Goal: Find contact information: Find contact information

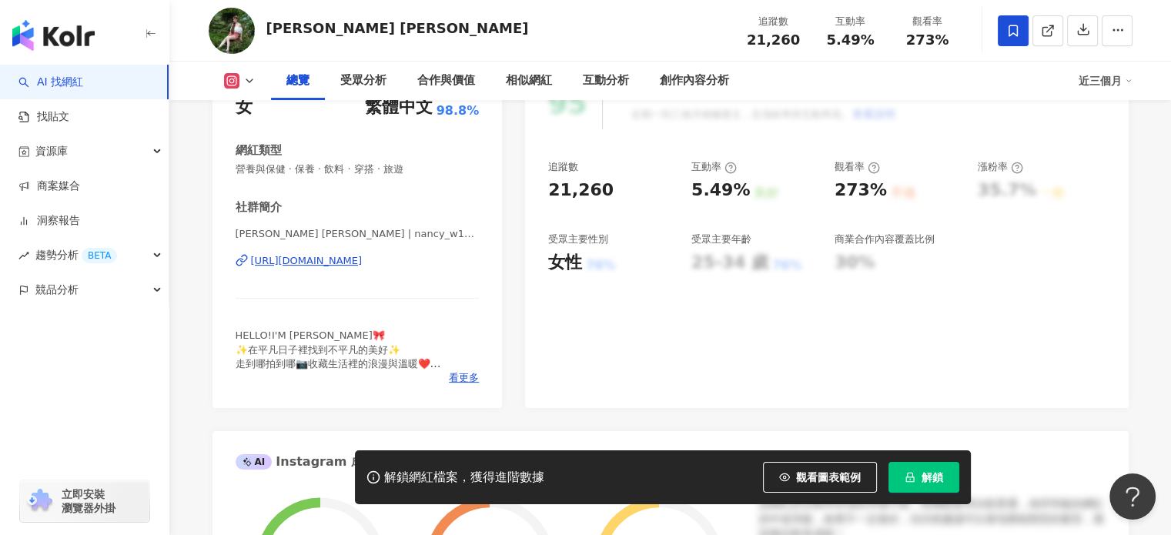
scroll to position [231, 0]
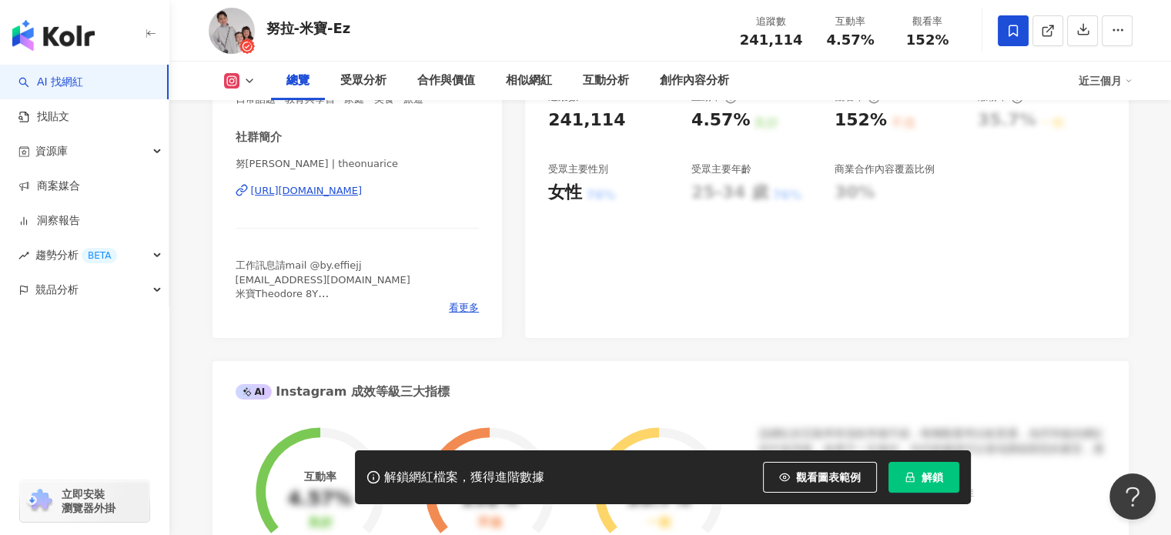
scroll to position [308, 0]
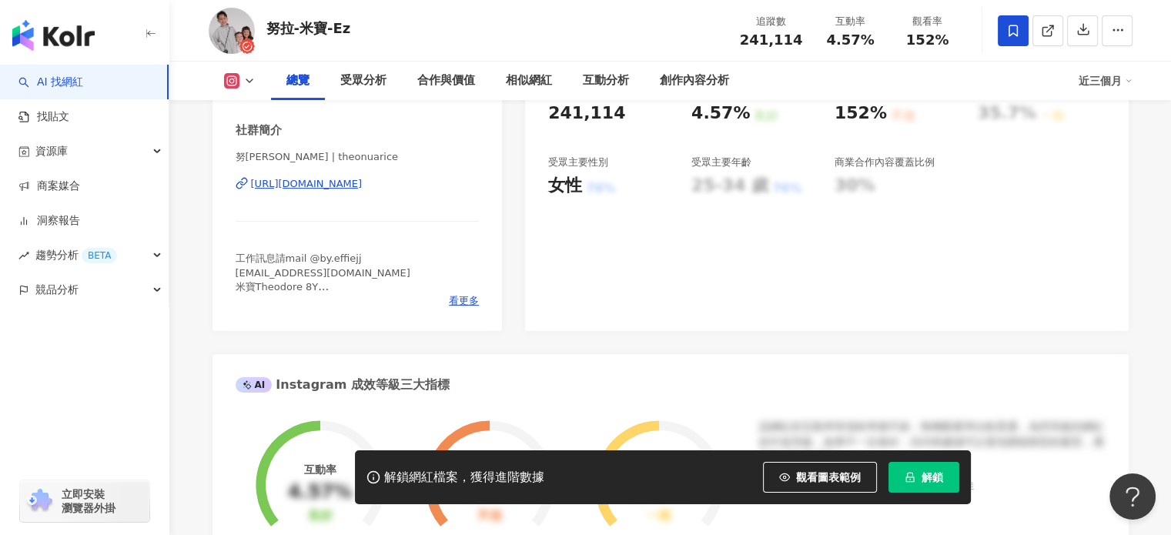
click at [232, 18] on img at bounding box center [232, 31] width 46 height 46
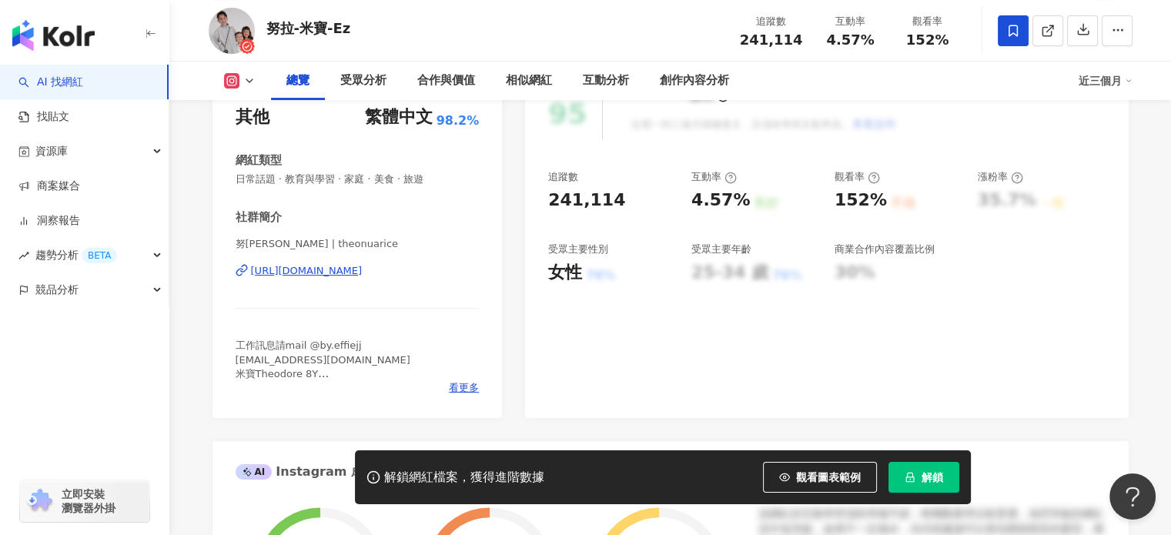
scroll to position [231, 0]
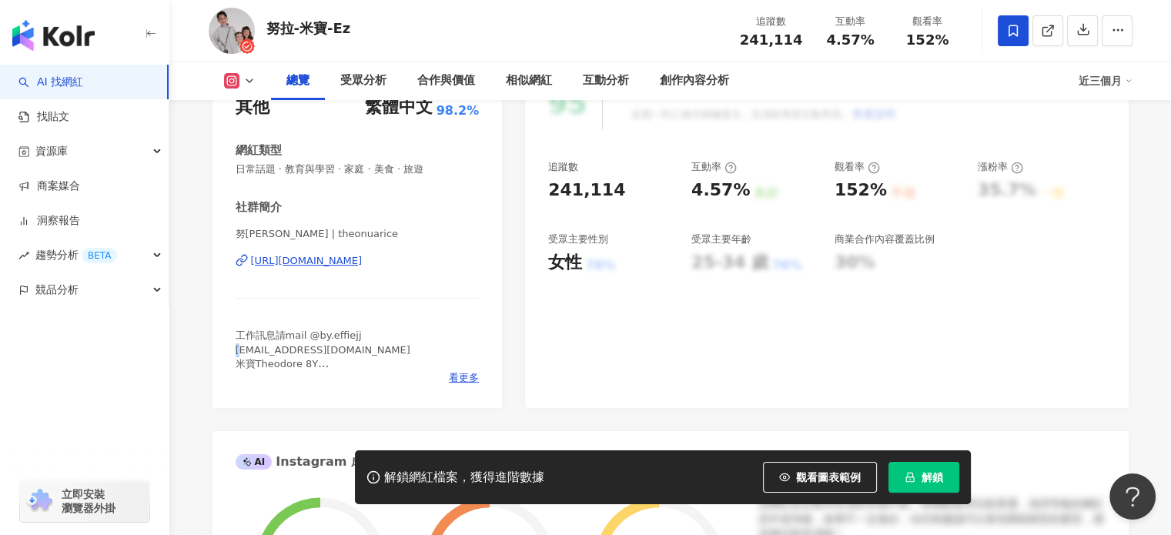
click at [237, 349] on span "工作訊息請mail @by.effiejj talentmgmtee@gmail.com 米寶Theodore 8Y 米果Nuala 努拉7Y 米糕 Ezra…" at bounding box center [325, 370] width 179 height 82
click at [343, 269] on div "努拉-米寶-Ez | theonuarice https://www.instagram.com/theonuarice/" at bounding box center [358, 272] width 244 height 90
click at [346, 266] on div "https://www.instagram.com/theonuarice/" at bounding box center [307, 261] width 112 height 14
click at [391, 252] on div "努拉-米寶-Ez | theonuarice https://www.instagram.com/theonuarice/" at bounding box center [358, 272] width 244 height 90
click at [392, 270] on div "努拉-米寶-Ez | theonuarice https://www.instagram.com/theonuarice/" at bounding box center [358, 272] width 244 height 90
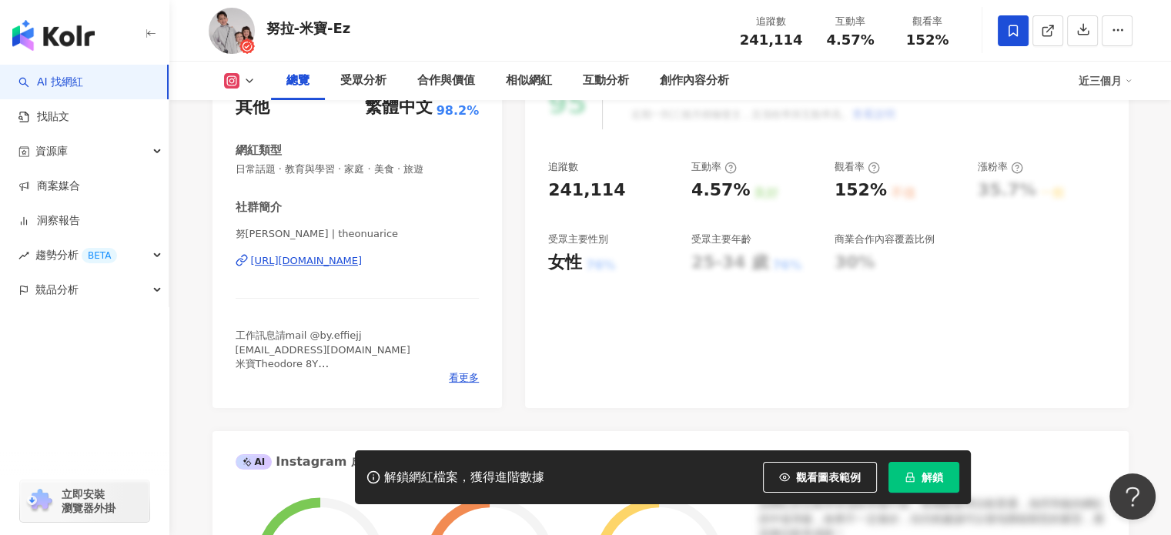
click at [363, 262] on div "https://www.instagram.com/theonuarice/" at bounding box center [307, 261] width 112 height 14
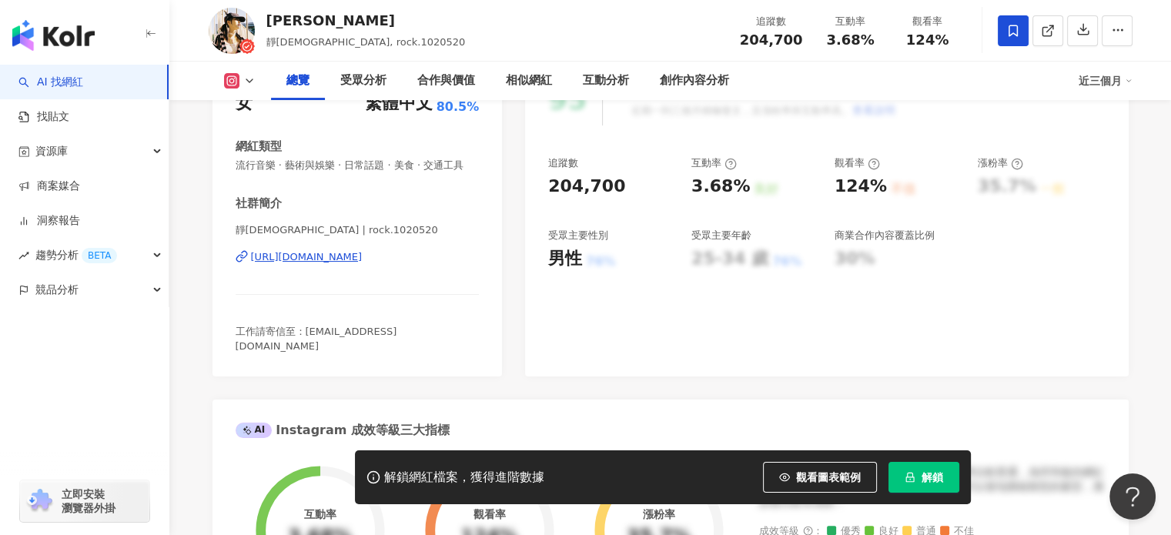
scroll to position [209, 0]
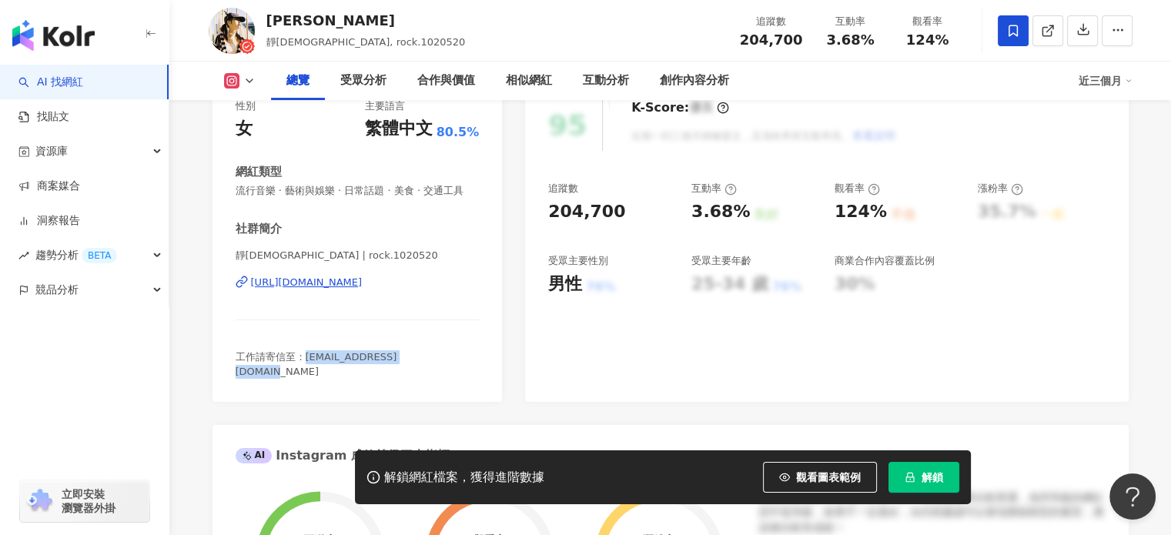
drag, startPoint x: 443, startPoint y: 372, endPoint x: 306, endPoint y: 384, distance: 137.6
click at [306, 384] on div "性別 女 主要語言 繁體中文 80.5% 網紅類型 流行音樂 · 藝術與娛樂 · 日常話題 · 美食 · 交通工具 社群簡介 靜芳喵教主 | rock.102…" at bounding box center [357, 243] width 290 height 318
copy span "jingfang1020@gmail.com"
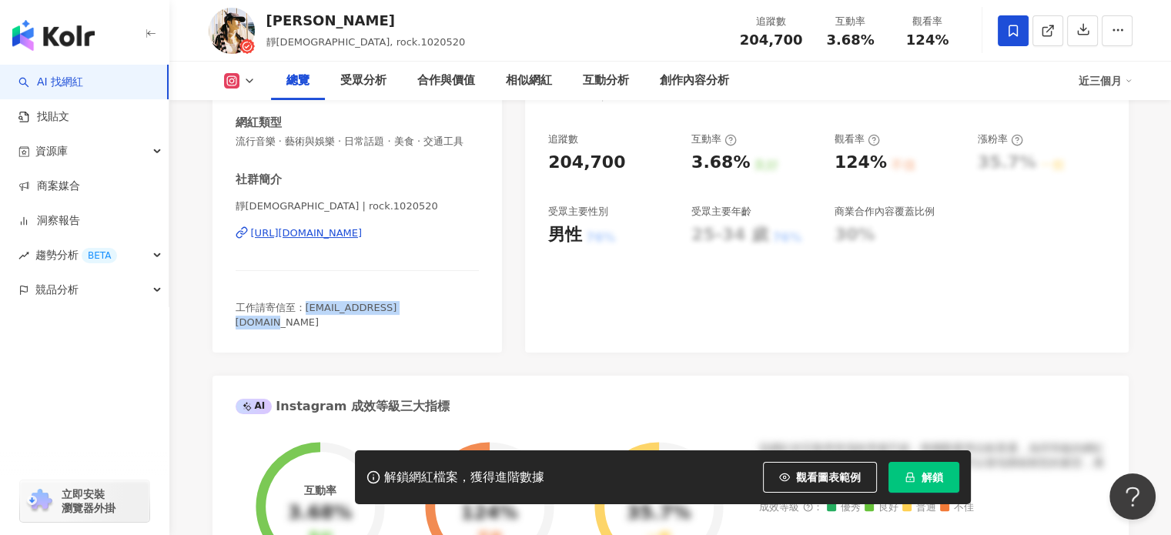
scroll to position [286, 0]
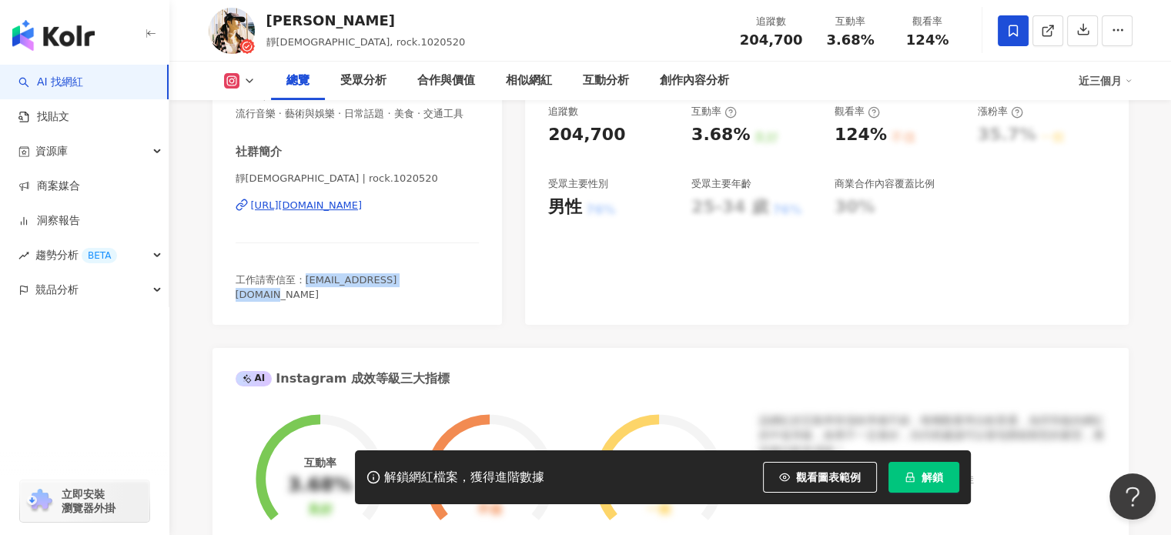
click at [363, 212] on div "https://www.instagram.com/rock.1020520/" at bounding box center [307, 206] width 112 height 14
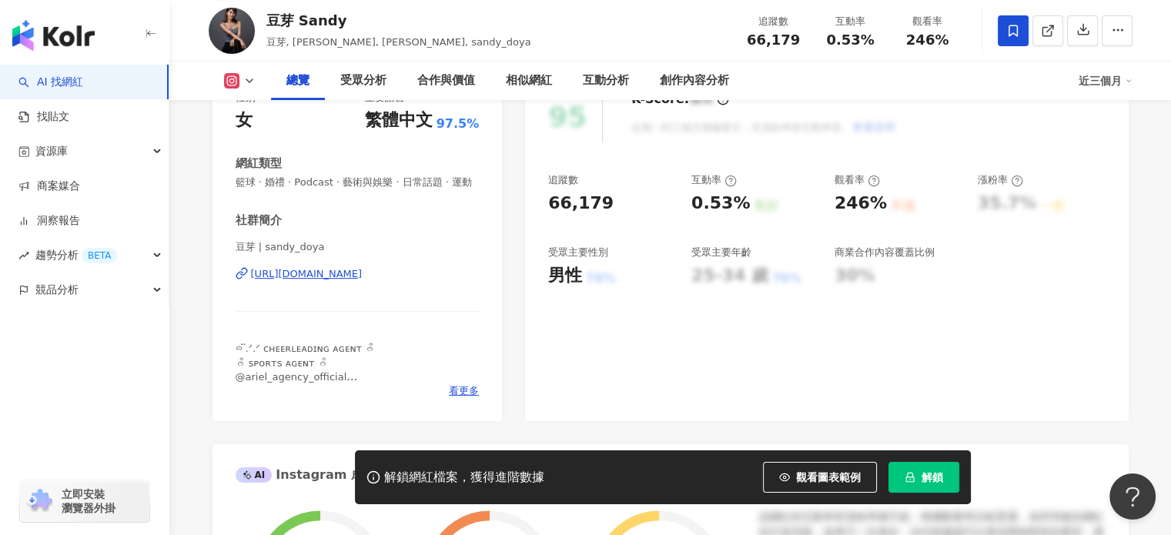
scroll to position [216, 0]
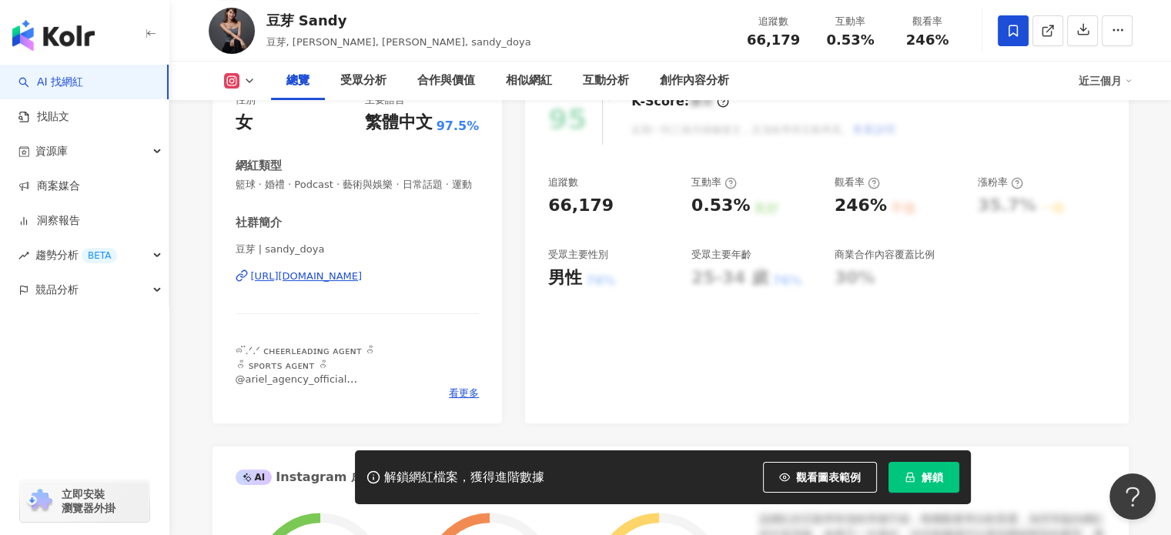
click at [363, 283] on div "https://www.instagram.com/sandy_doya/" at bounding box center [307, 276] width 112 height 14
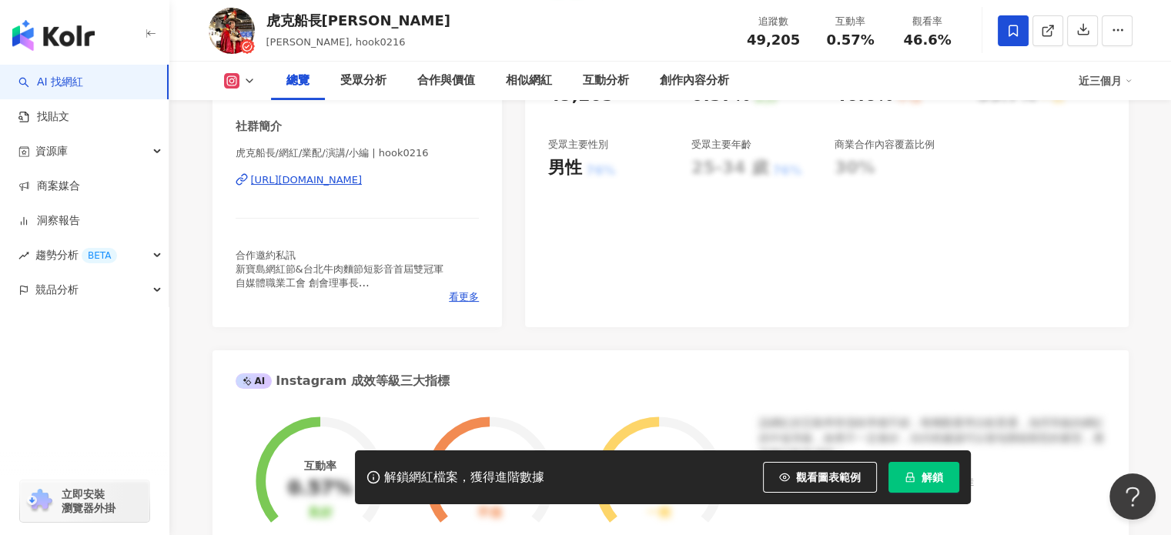
scroll to position [260, 0]
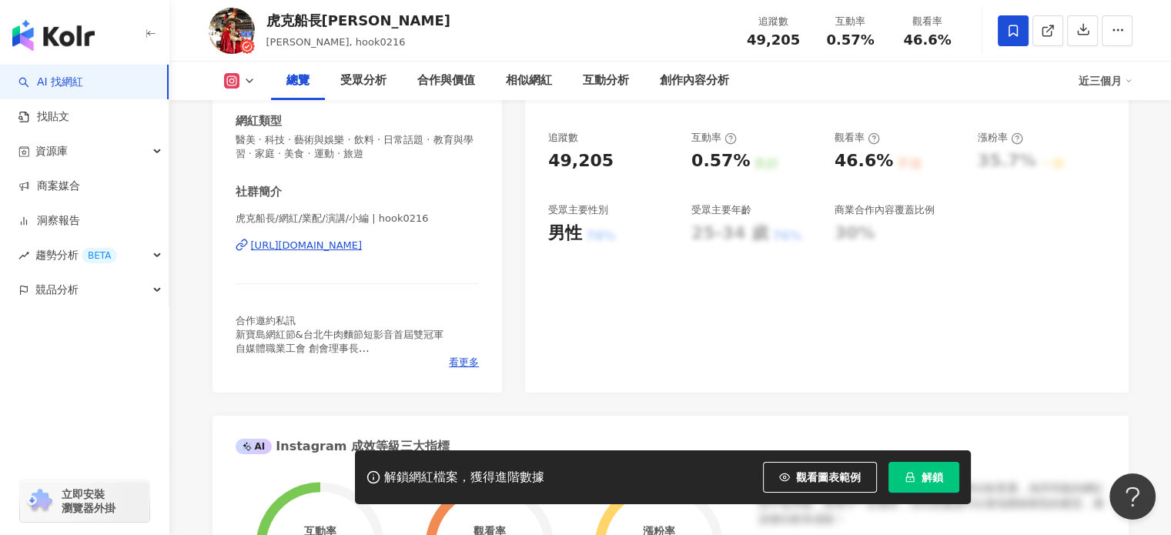
click at [363, 249] on div "https://www.instagram.com/hook0216/" at bounding box center [307, 246] width 112 height 14
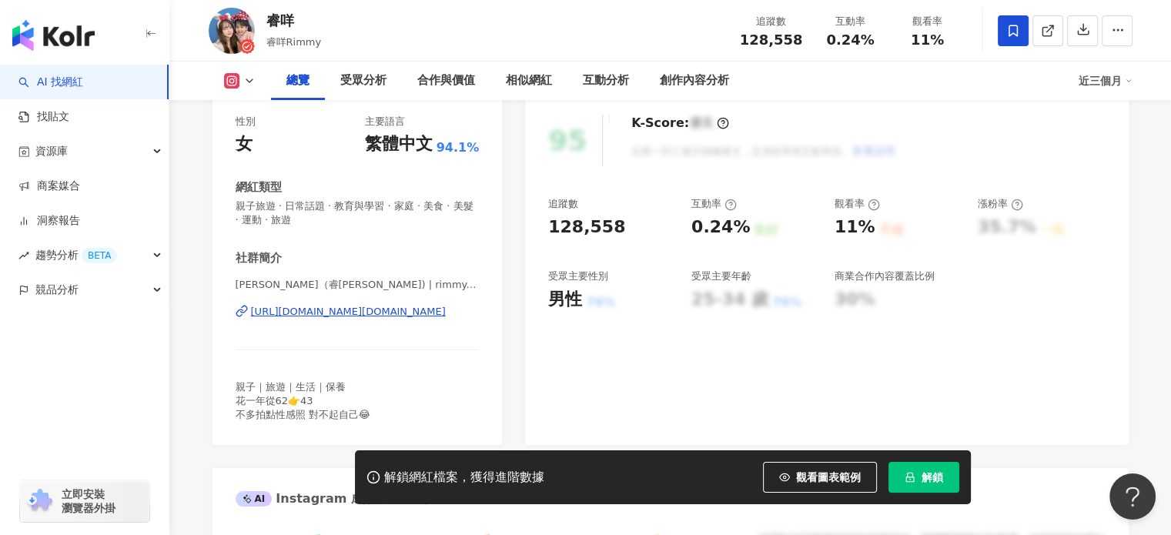
scroll to position [182, 0]
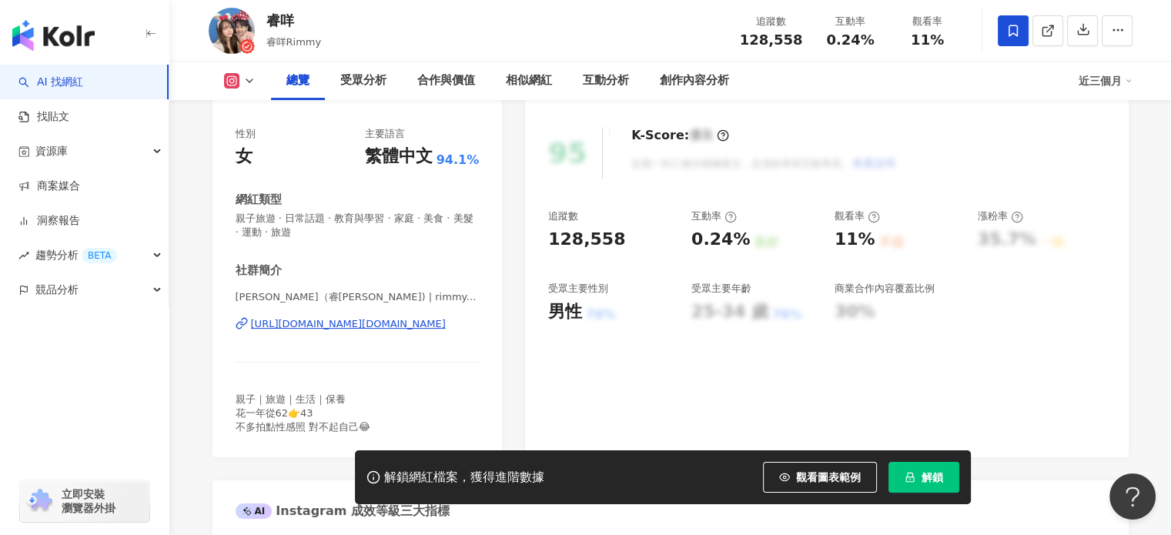
click at [373, 325] on div "https://www.instagram.com/rimmy.xu/" at bounding box center [348, 324] width 195 height 14
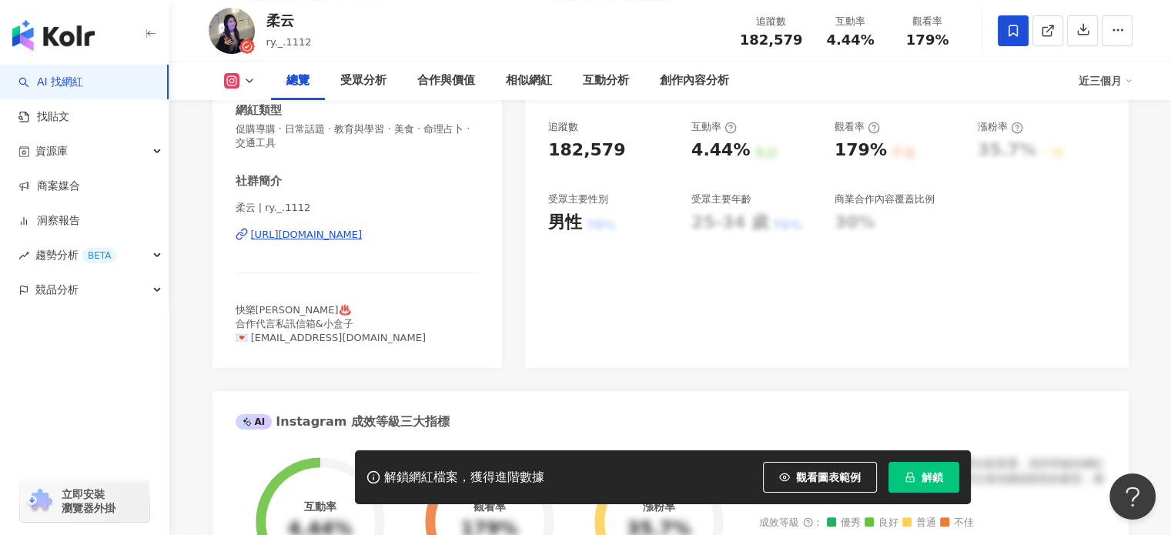
scroll to position [251, 0]
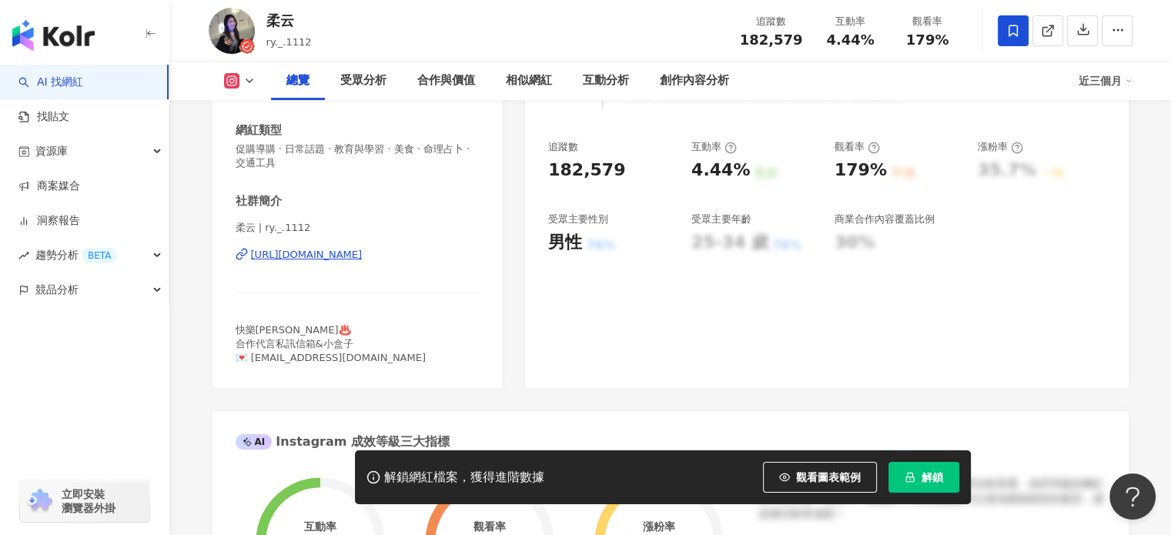
click at [329, 258] on div "https://www.instagram.com/ry._.1112/" at bounding box center [307, 255] width 112 height 14
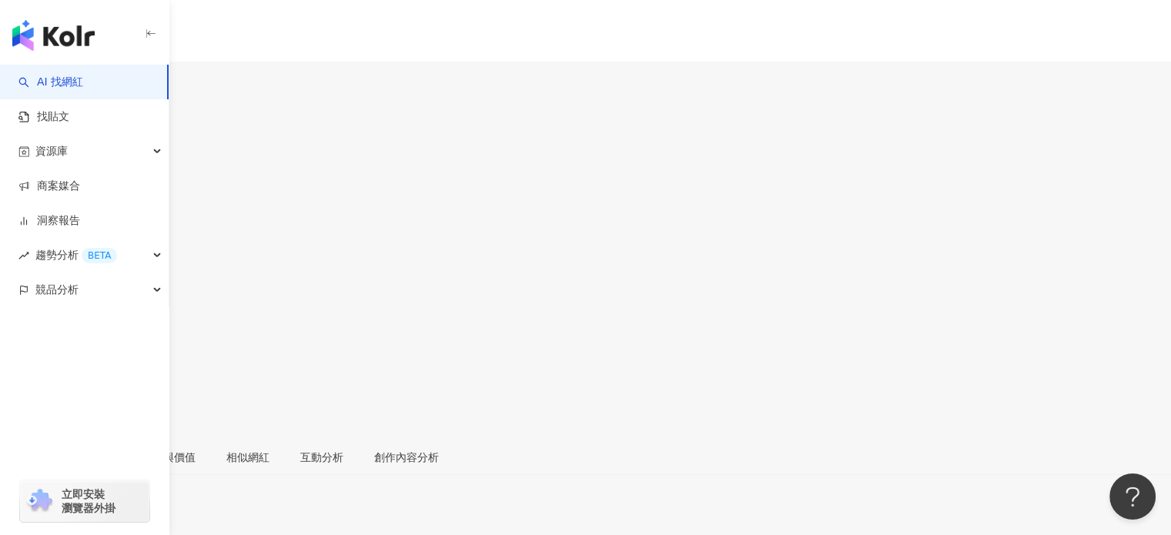
scroll to position [154, 0]
click at [135, 519] on div "[URL][DOMAIN_NAME]" at bounding box center [75, 525] width 120 height 12
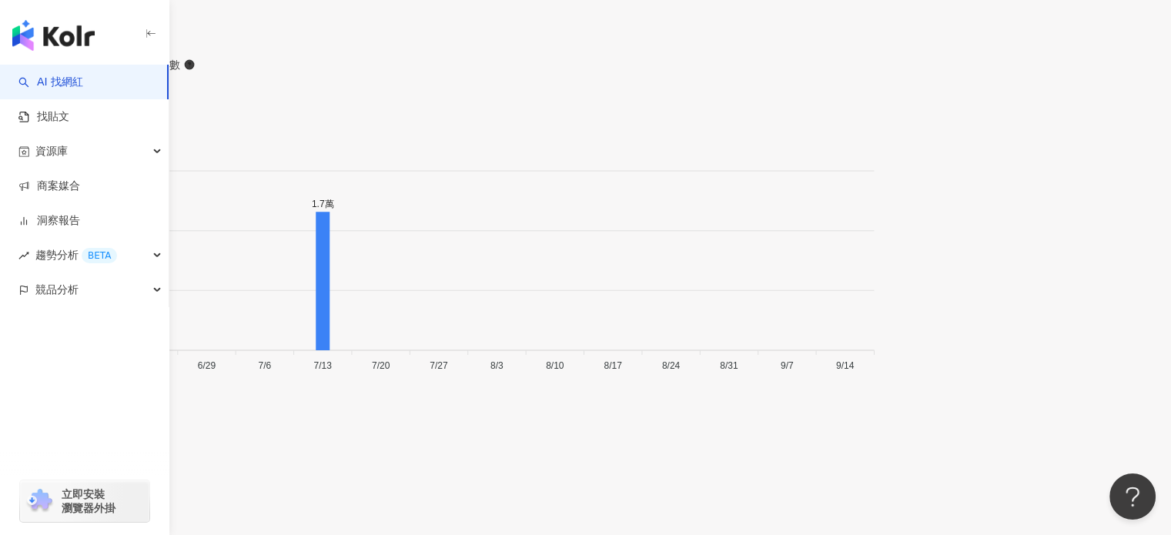
scroll to position [5461, 0]
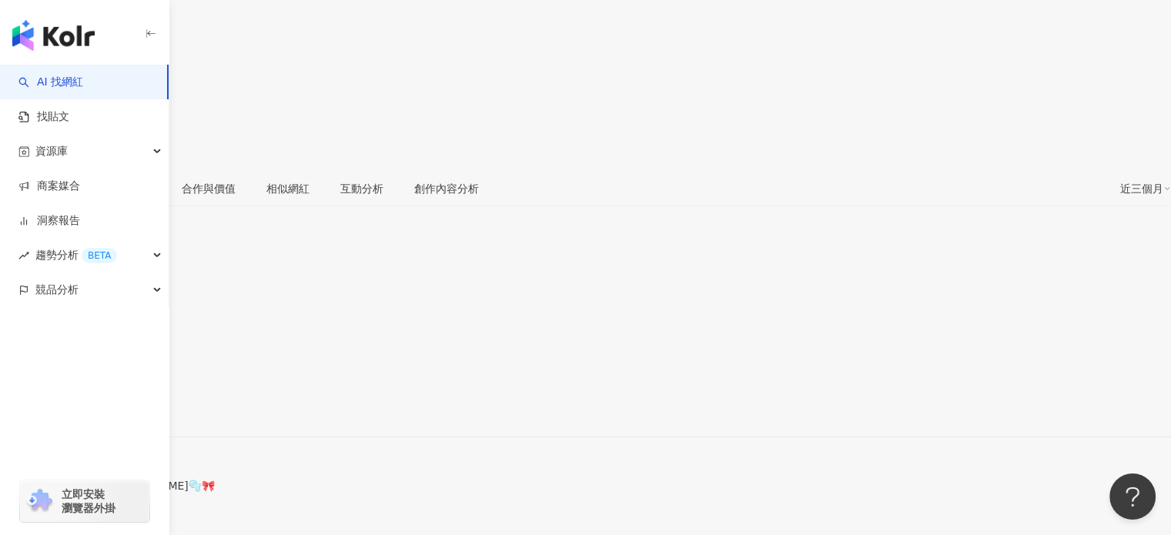
scroll to position [229, 0]
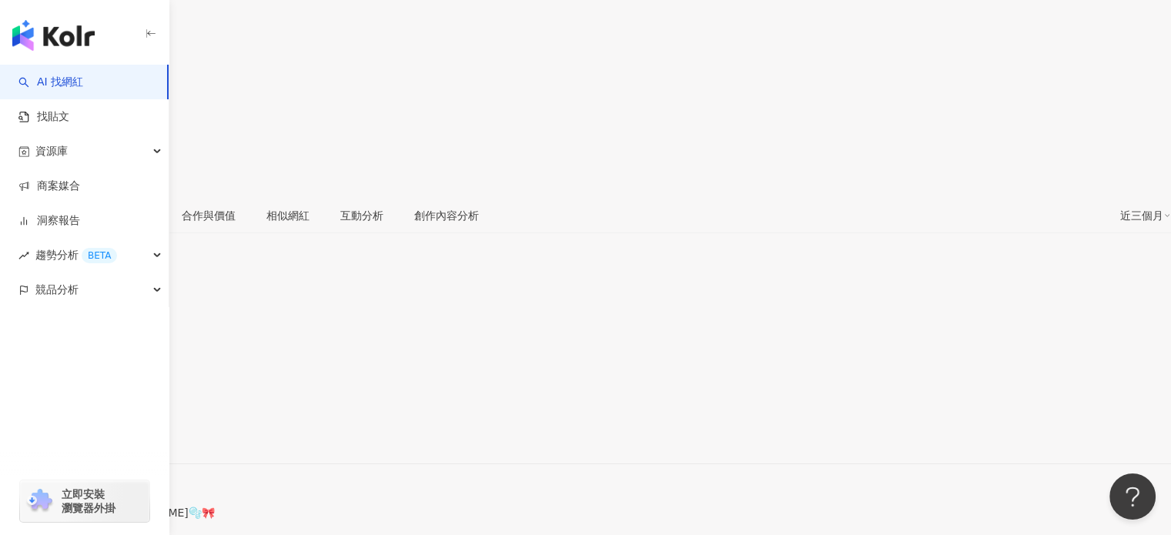
click at [135, 431] on div "https://www.instagram.com/hxsnni/" at bounding box center [75, 437] width 120 height 12
drag, startPoint x: 236, startPoint y: 351, endPoint x: 343, endPoint y: 353, distance: 107.8
click at [215, 494] on span "工作請私ㄙ hxsnni1011@gmail.com🫧🎀" at bounding box center [107, 506] width 215 height 25
copy span "hxsnni1011@gmail.com"
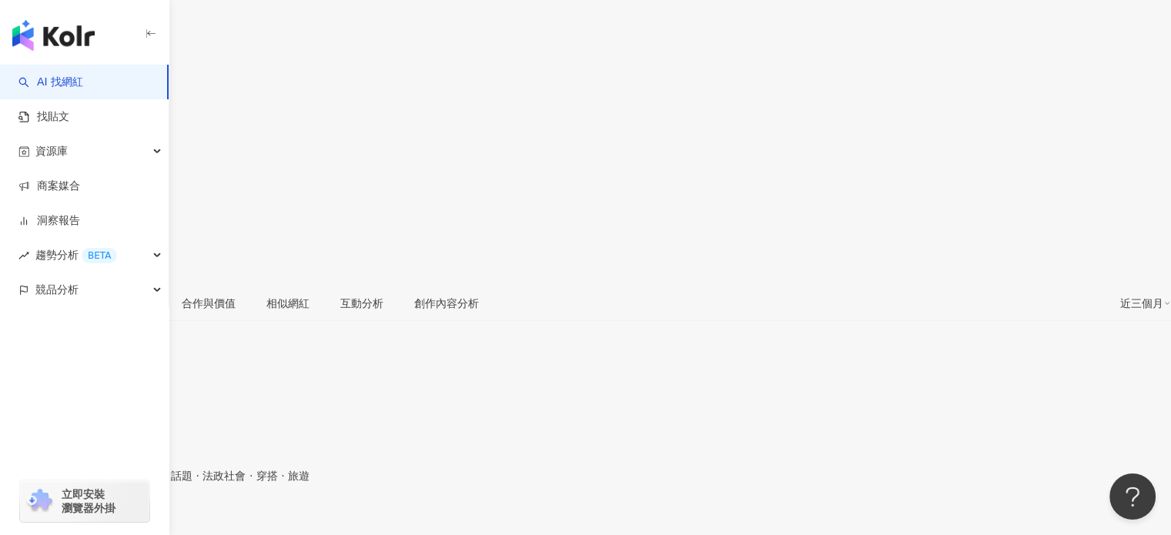
scroll to position [308, 0]
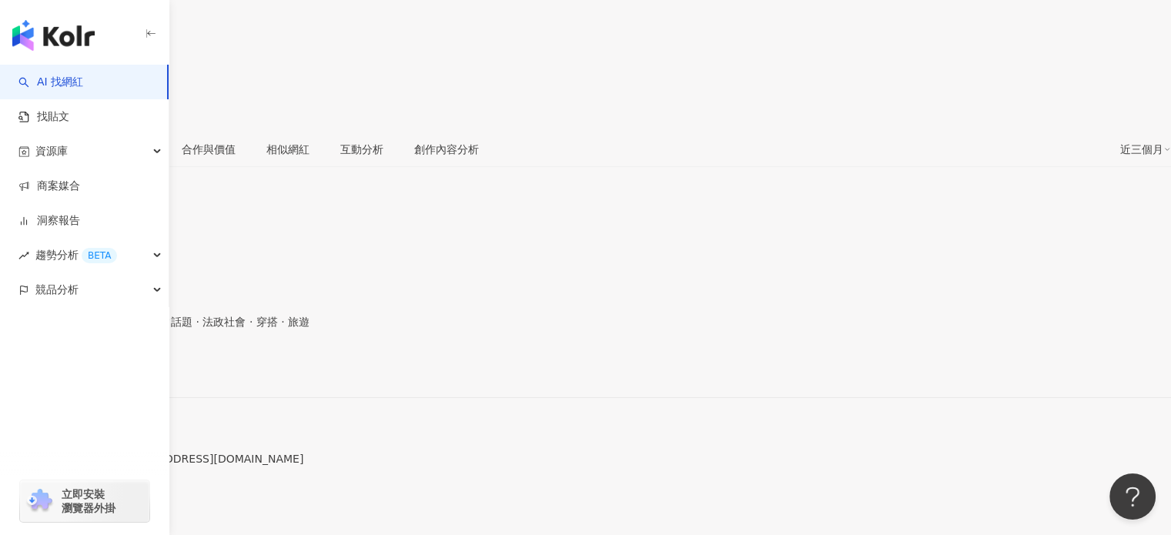
click at [135, 365] on div "[URL][DOMAIN_NAME]" at bounding box center [75, 371] width 120 height 12
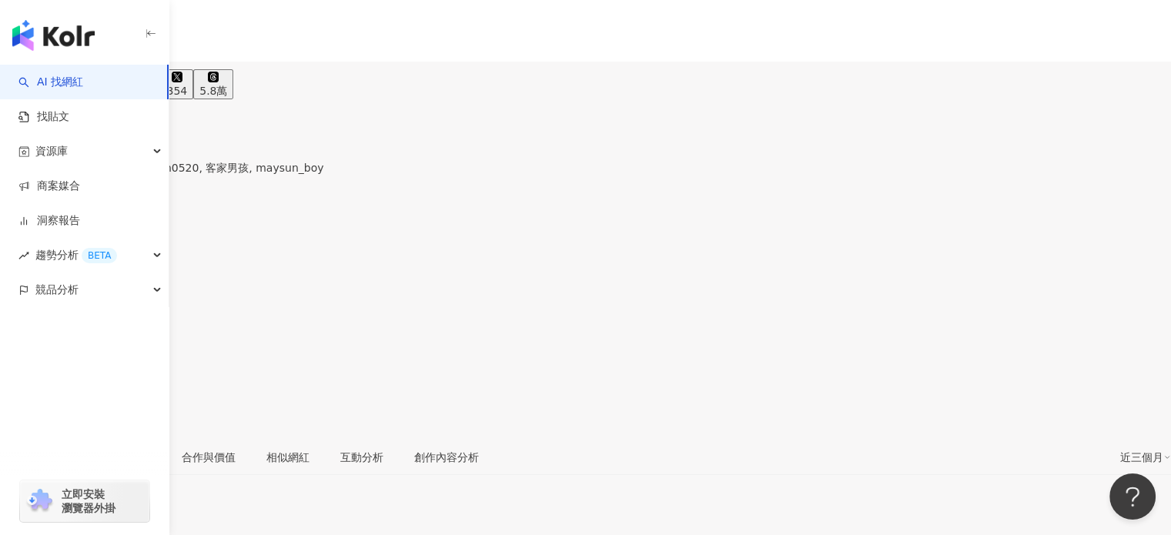
scroll to position [231, 0]
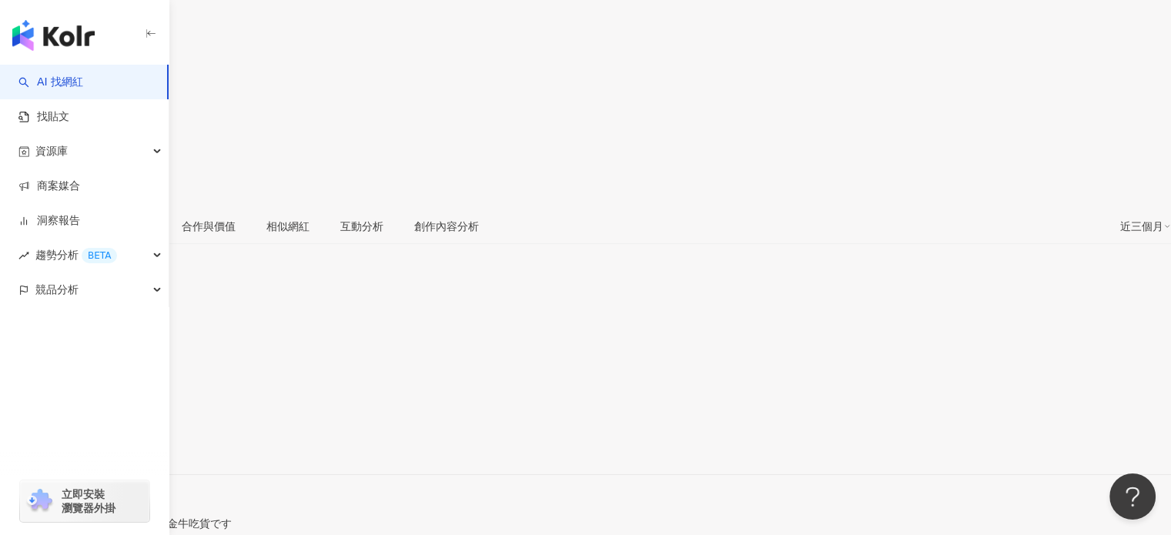
click at [135, 442] on div "https://www.instagram.com/maysun_boy/" at bounding box center [75, 448] width 120 height 12
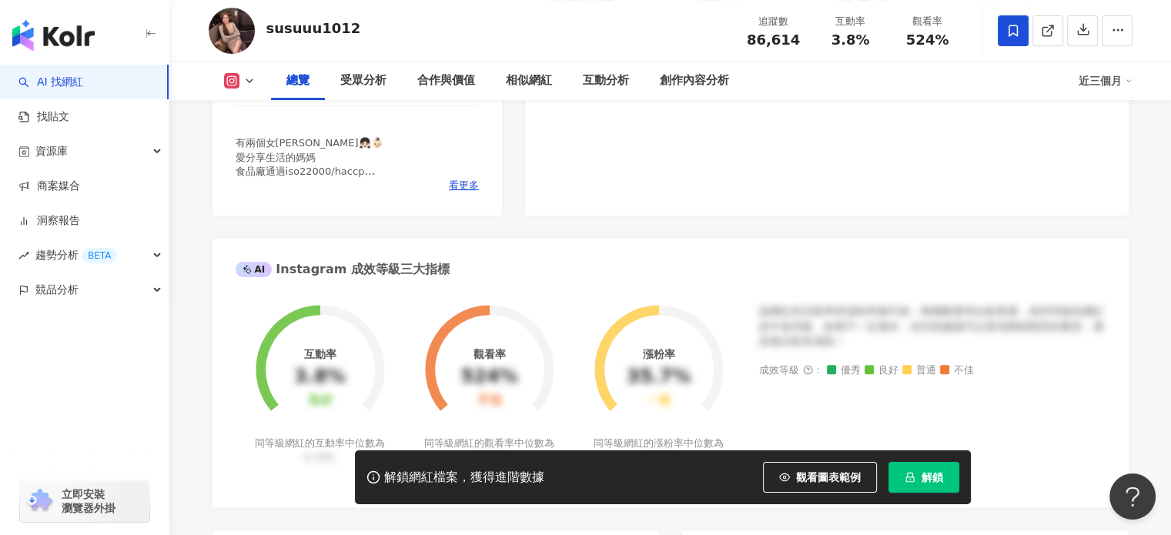
scroll to position [397, 0]
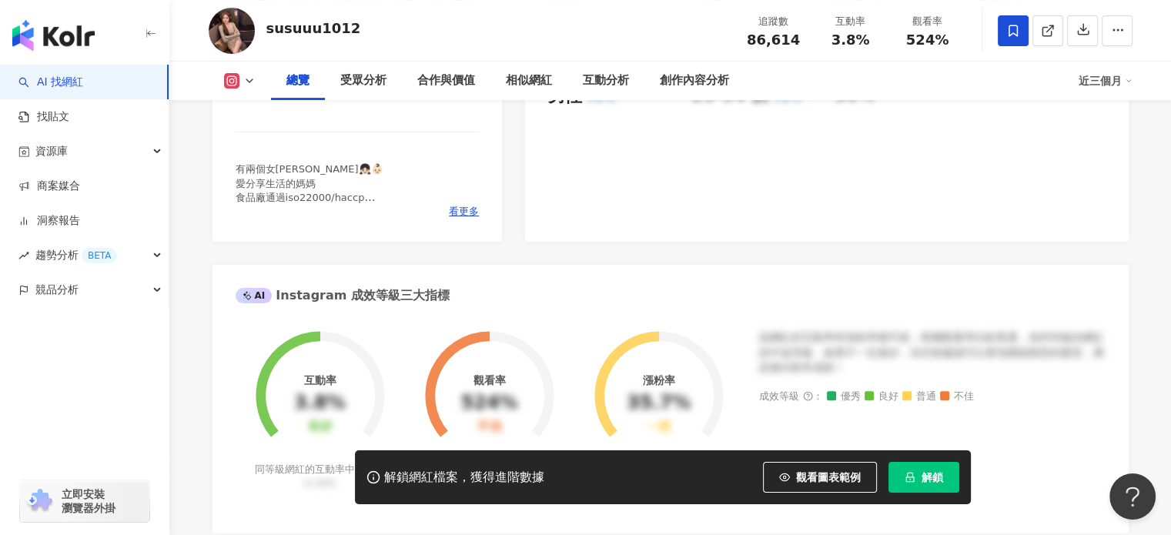
drag, startPoint x: 443, startPoint y: 220, endPoint x: 455, endPoint y: 226, distance: 12.7
click at [444, 219] on div "看更多" at bounding box center [358, 212] width 244 height 14
click at [456, 219] on span "看更多" at bounding box center [464, 212] width 30 height 14
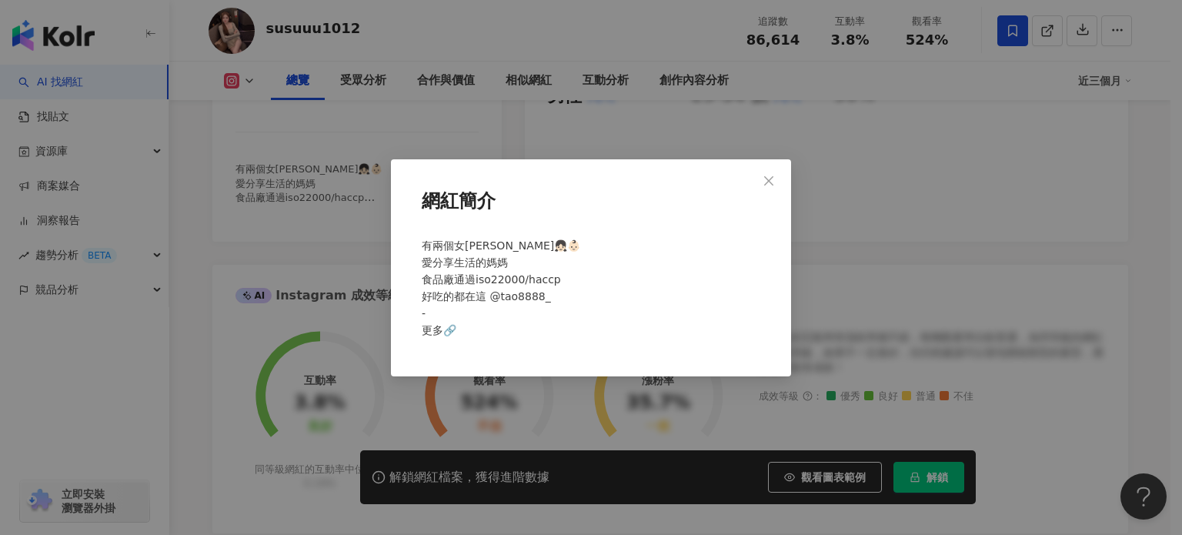
click at [286, 246] on div "網紅簡介 有兩個女娃👧🏻👶🏻 愛分享生活的媽媽 食品廠通過iso22000/haccp 好吃的都在這 @tao8888_ - 更多🔗" at bounding box center [591, 267] width 1182 height 535
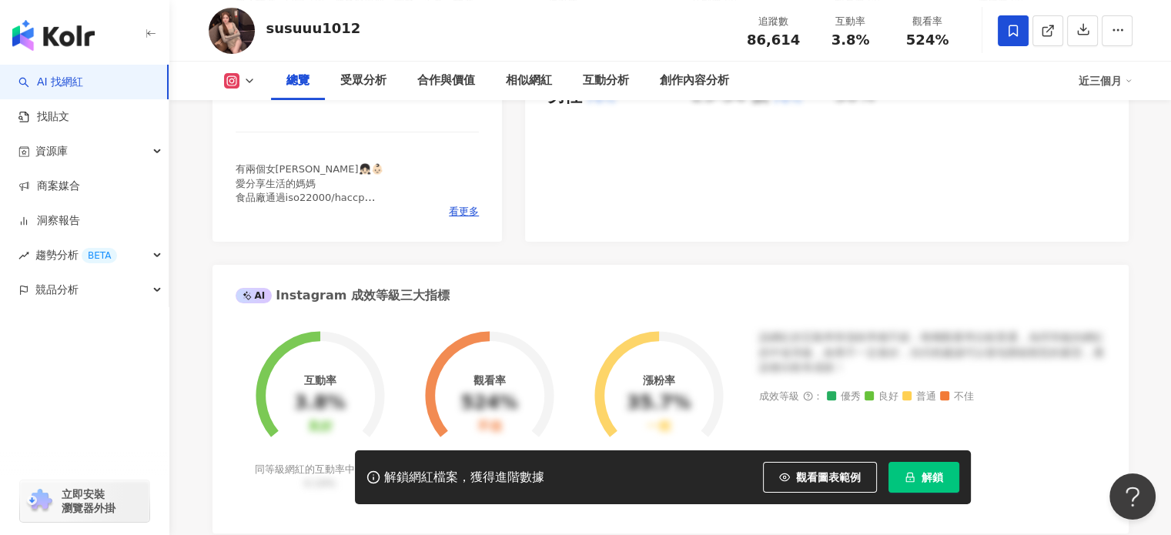
click at [336, 102] on div "https://www.instagram.com/susuuu1012/" at bounding box center [307, 95] width 112 height 14
click at [460, 219] on span "看更多" at bounding box center [464, 212] width 30 height 14
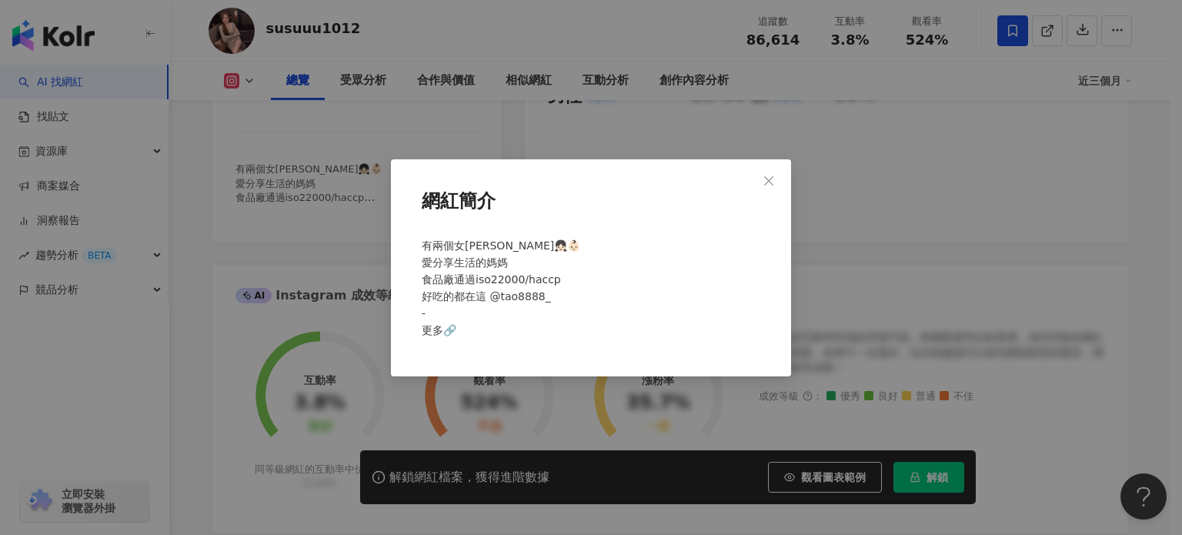
click at [391, 190] on div "網紅簡介 有兩個女娃👧🏻👶🏻 愛分享生活的媽媽 食品廠通過iso22000/haccp 好吃的都在這 @tao8888_ - 更多🔗" at bounding box center [591, 267] width 400 height 217
click at [336, 181] on div "網紅簡介 有兩個女娃👧🏻👶🏻 愛分享生活的媽媽 食品廠通過iso22000/haccp 好吃的都在這 @tao8888_ - 更多🔗" at bounding box center [591, 267] width 1182 height 535
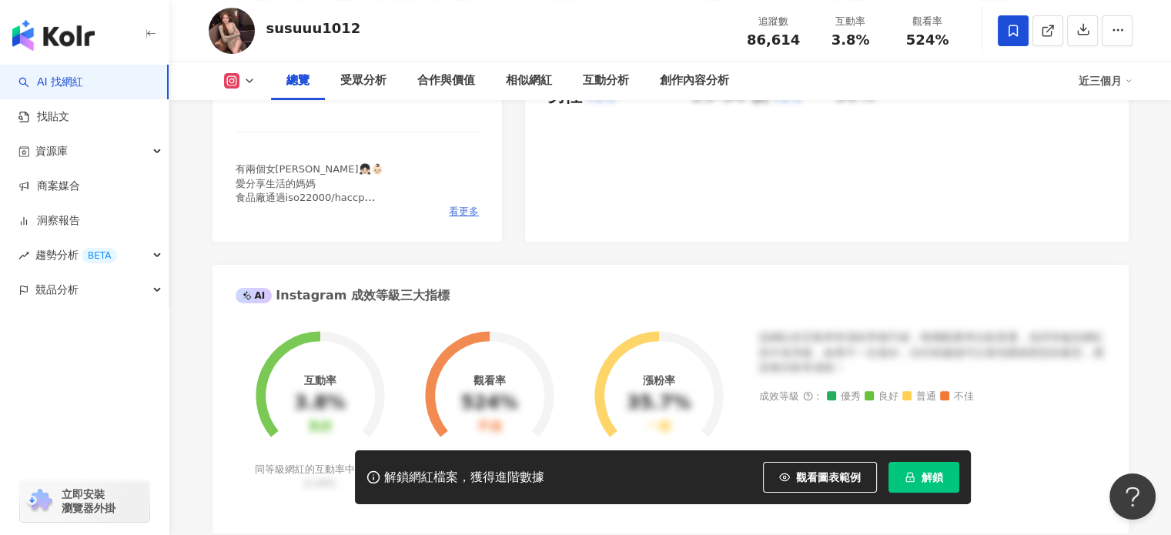
click at [449, 219] on span "看更多" at bounding box center [464, 212] width 30 height 14
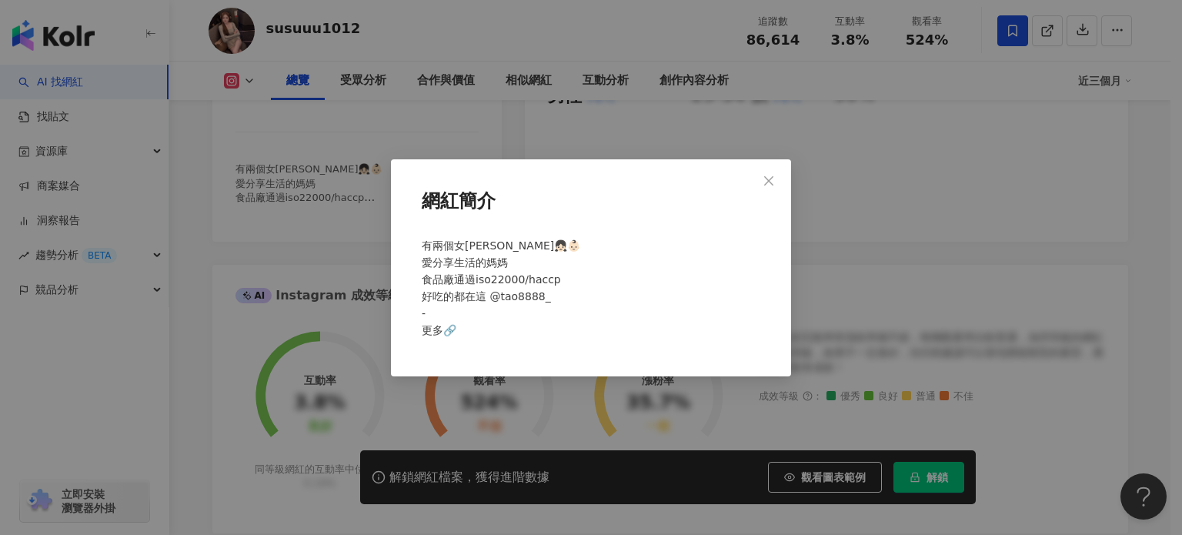
drag, startPoint x: 367, startPoint y: 242, endPoint x: 378, endPoint y: 147, distance: 95.3
click at [367, 239] on div "網紅簡介 有兩個女娃👧🏻👶🏻 愛分享生活的媽媽 食品廠通過iso22000/haccp 好吃的都在這 @tao8888_ - 更多🔗" at bounding box center [591, 267] width 1182 height 535
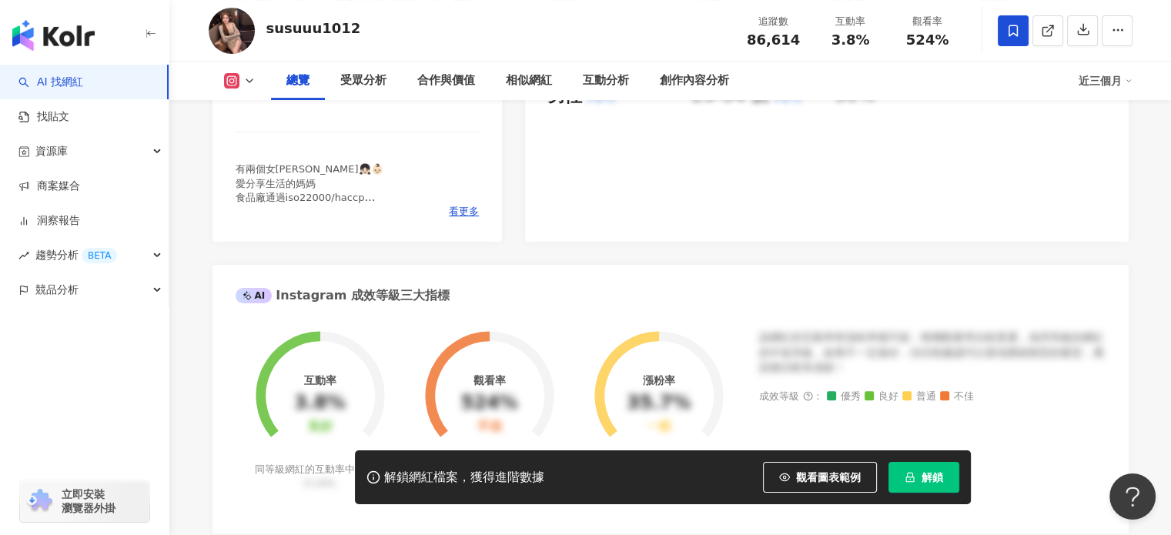
click at [363, 102] on div "https://www.instagram.com/susuuu1012/" at bounding box center [307, 95] width 112 height 14
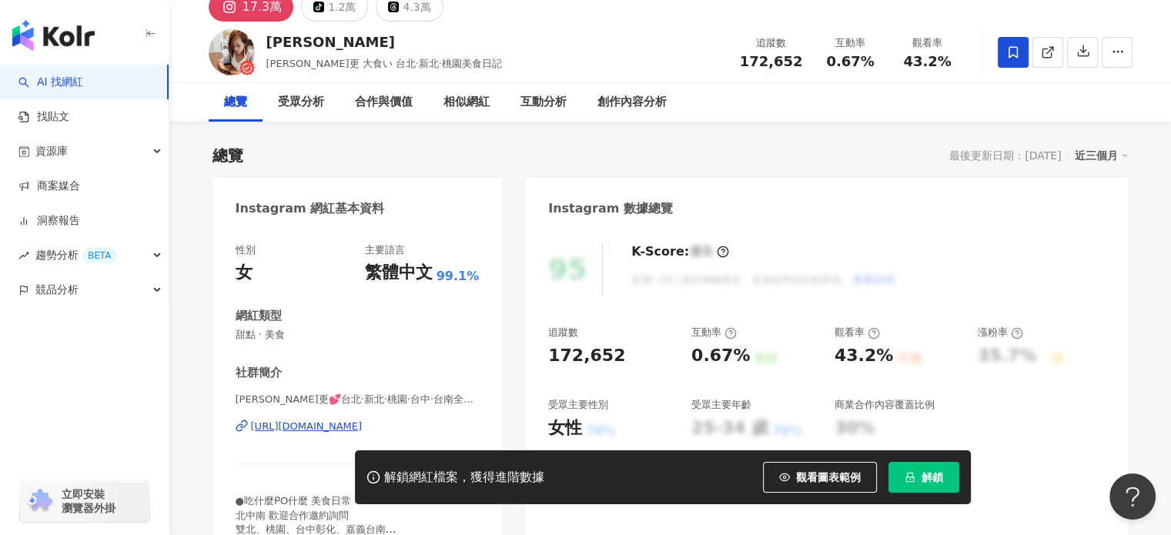
scroll to position [231, 0]
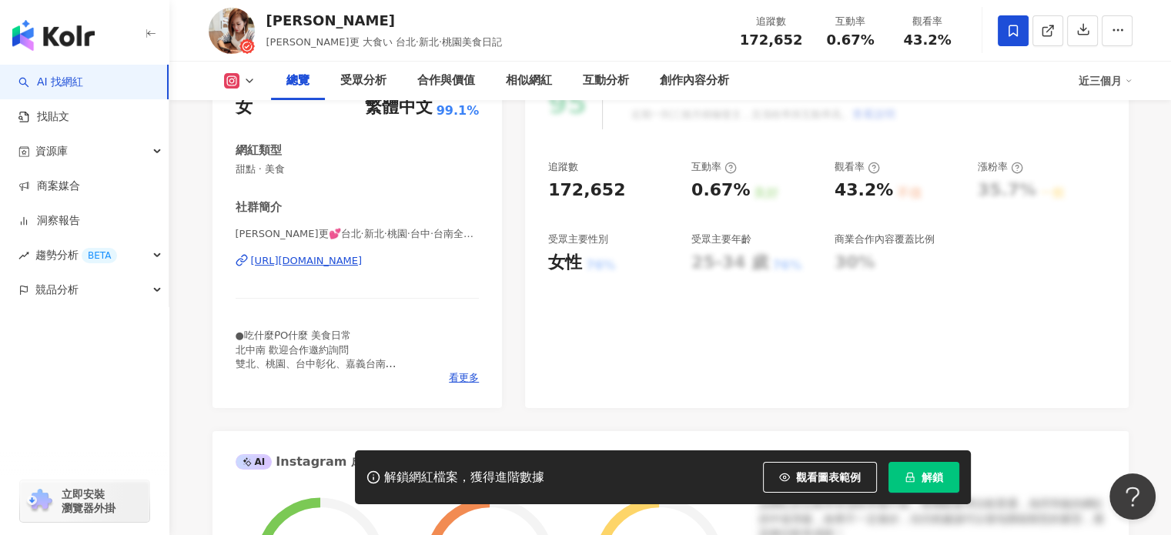
click at [365, 269] on div "鄭大更💕台北·新北·桃園·台中·台南全台美食吃透透 Cheng Pei Yi | papa90242 https://www.instagram.com/pa…" at bounding box center [358, 272] width 244 height 90
click at [469, 375] on span "看更多" at bounding box center [464, 378] width 30 height 14
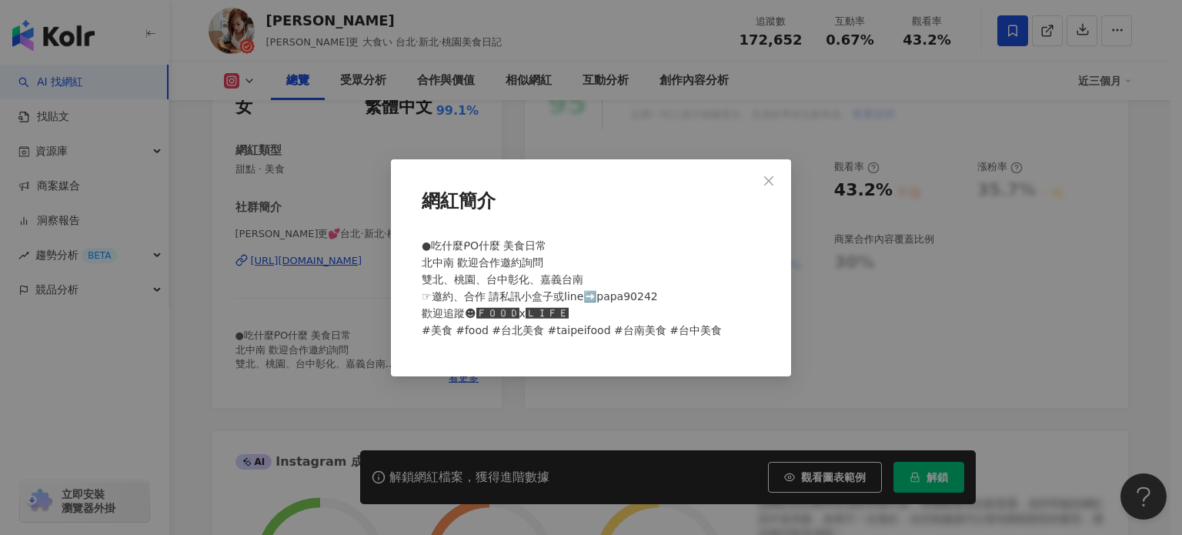
click at [677, 138] on div "網紅簡介 ●吃什麼ᑭO什麼 美食日常 北中南 歡迎合作邀約詢問 雙北、桃園、台中彰化、嘉義台南 ☞邀約、合作 請私訊小盒子或line➡️papa90242 歡…" at bounding box center [591, 267] width 1182 height 535
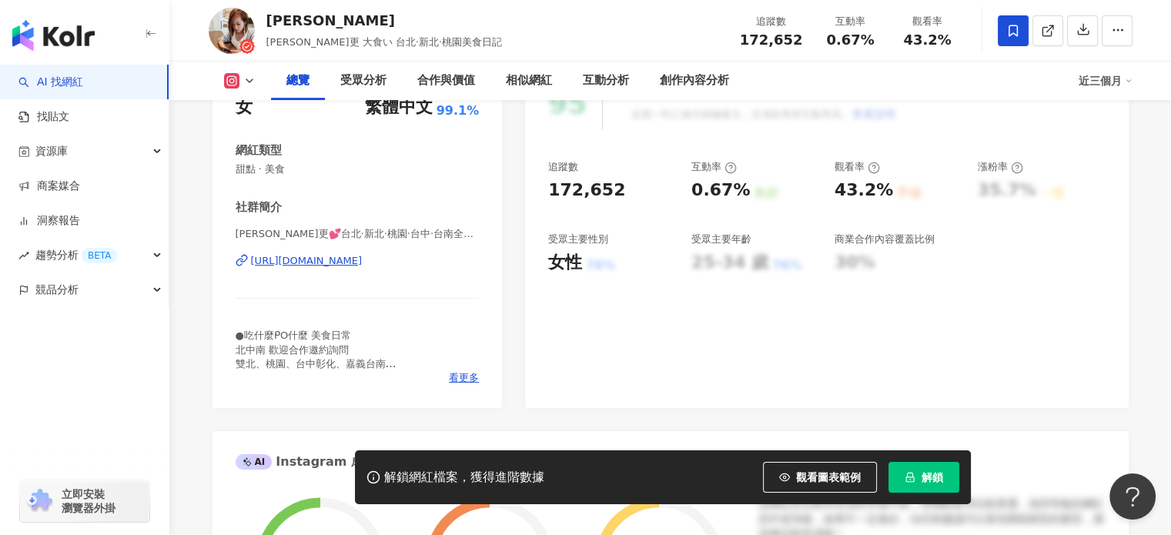
click at [363, 258] on div "[URL][DOMAIN_NAME]" at bounding box center [307, 261] width 112 height 14
click at [363, 258] on div "https://www.instagram.com/papa90242/" at bounding box center [307, 261] width 112 height 14
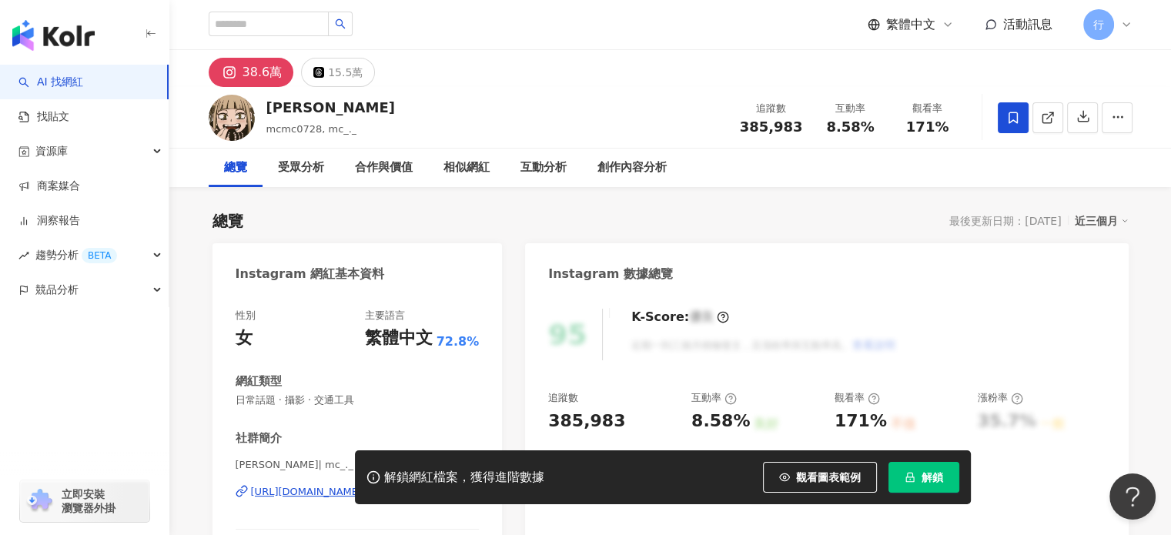
scroll to position [231, 0]
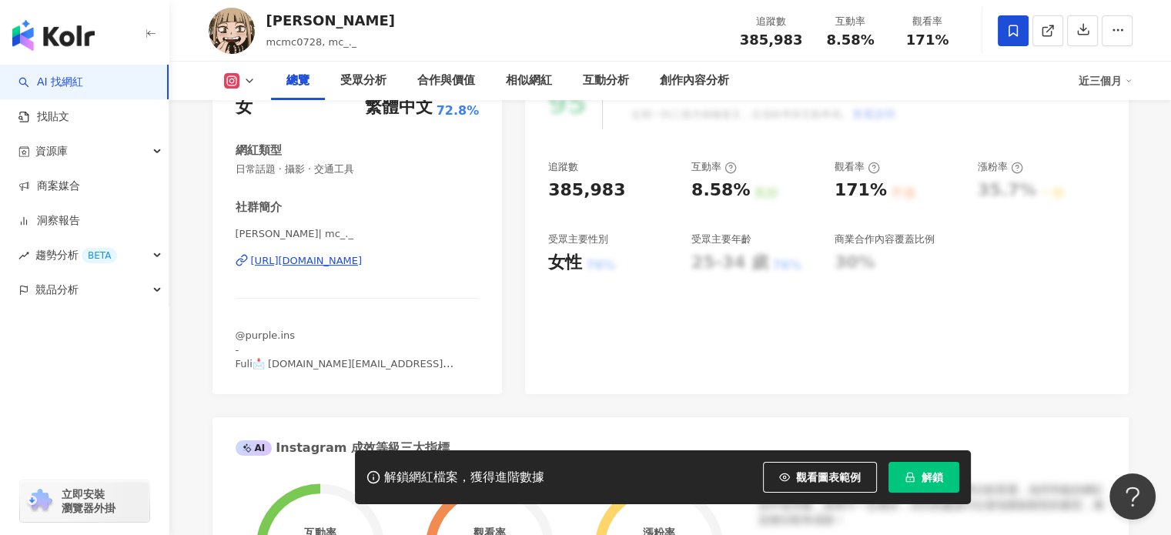
click at [363, 259] on div "[URL][DOMAIN_NAME]" at bounding box center [307, 261] width 112 height 14
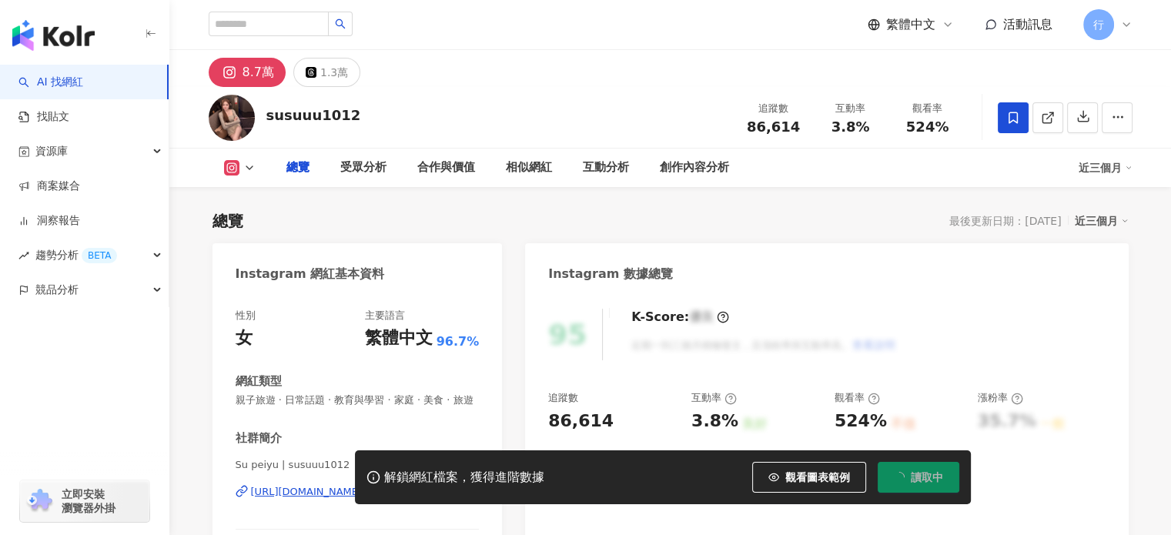
scroll to position [18, 0]
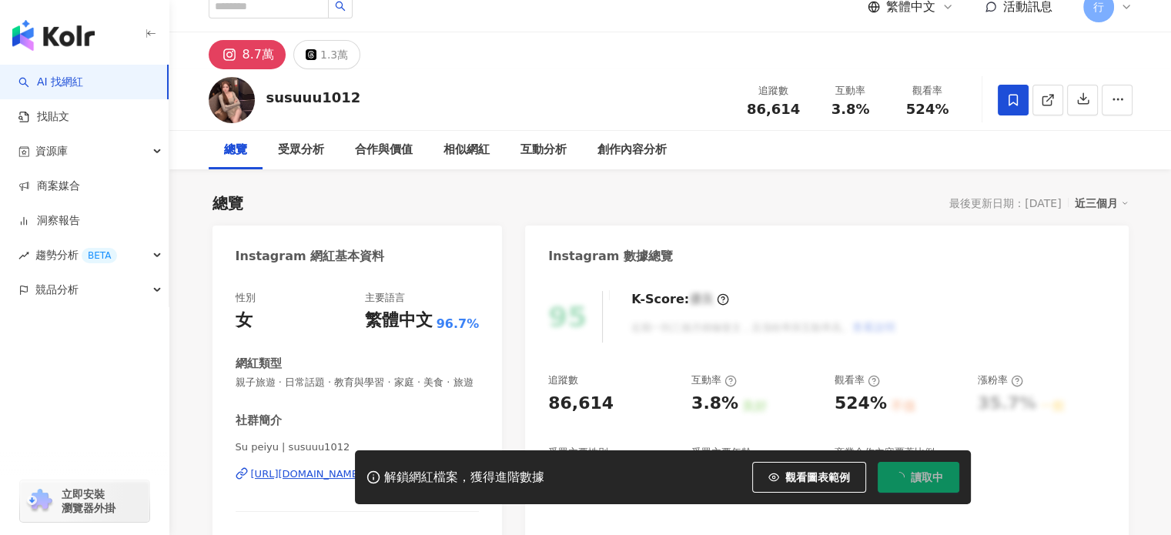
click at [340, 467] on div "[URL][DOMAIN_NAME]" at bounding box center [307, 474] width 112 height 14
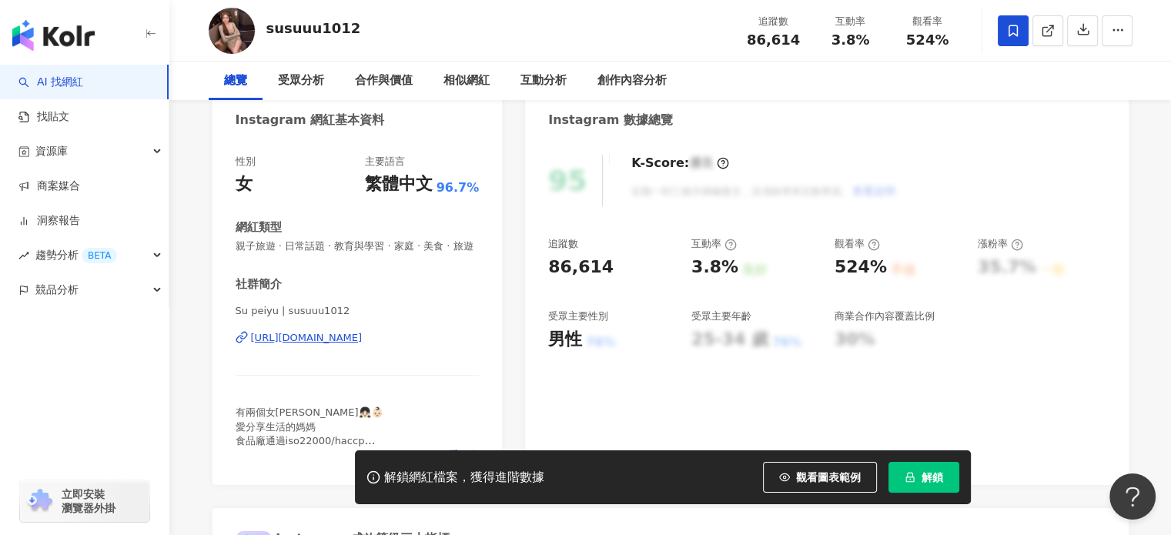
scroll to position [0, 0]
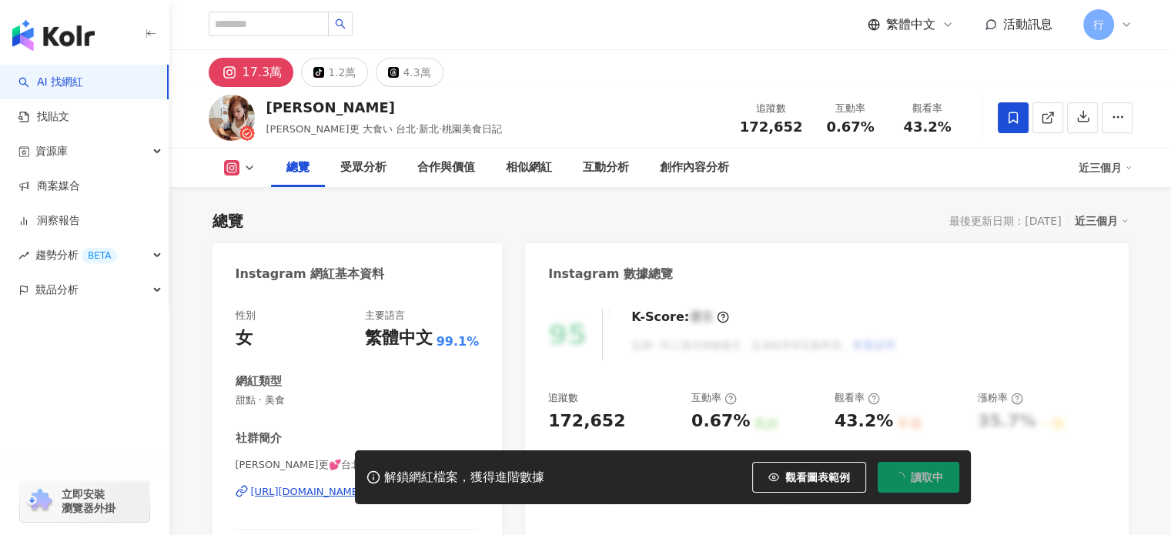
click at [363, 485] on div "[URL][DOMAIN_NAME]" at bounding box center [307, 492] width 112 height 14
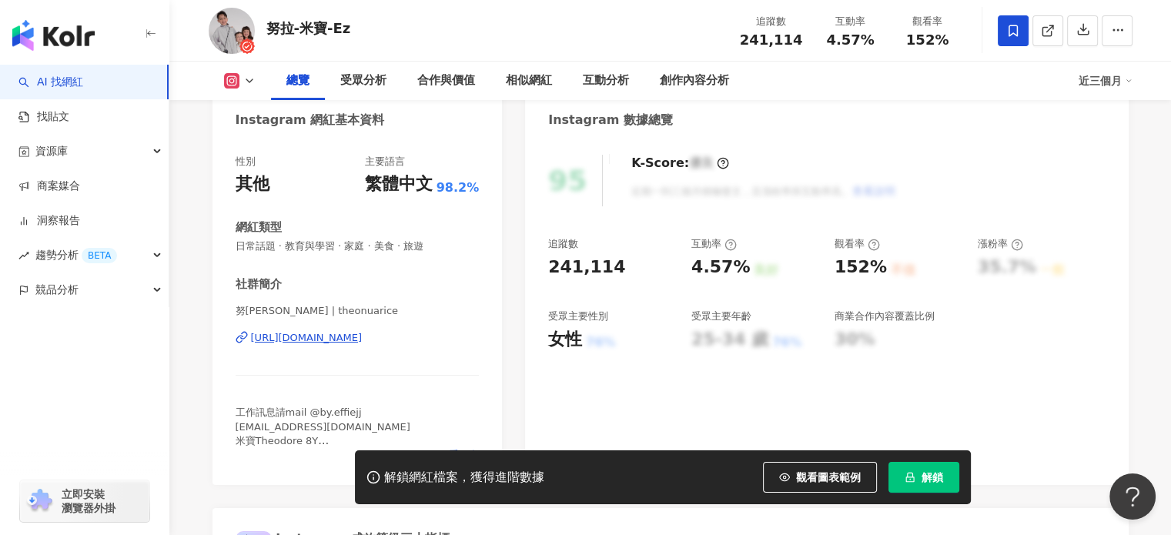
scroll to position [231, 0]
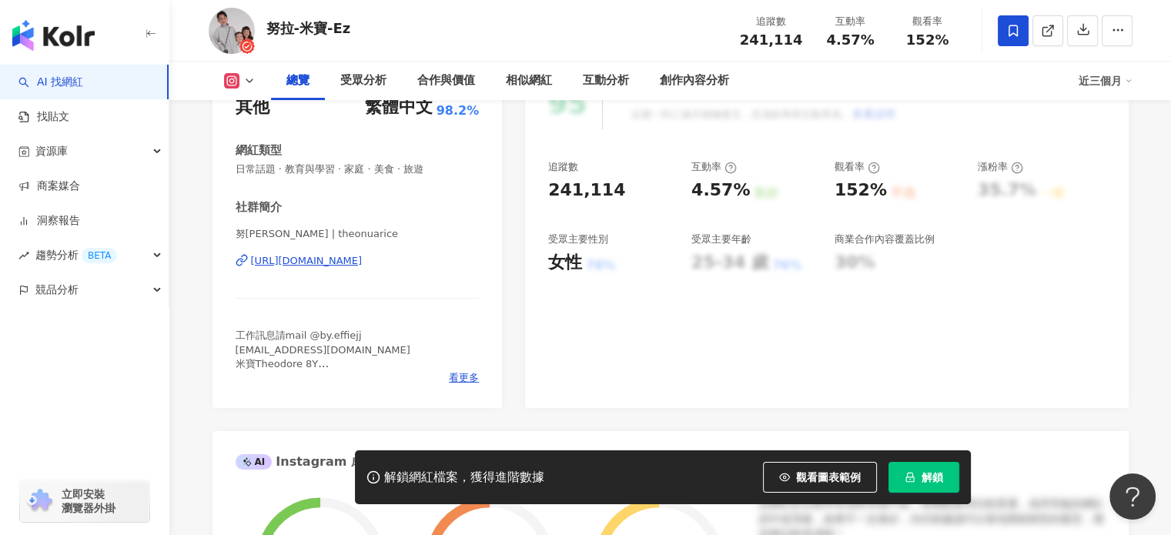
click at [317, 270] on div "[PERSON_NAME] | theonuarice [URL][DOMAIN_NAME]" at bounding box center [358, 272] width 244 height 90
click at [317, 261] on div "[URL][DOMAIN_NAME]" at bounding box center [307, 261] width 112 height 14
click at [464, 375] on span "看更多" at bounding box center [464, 378] width 30 height 14
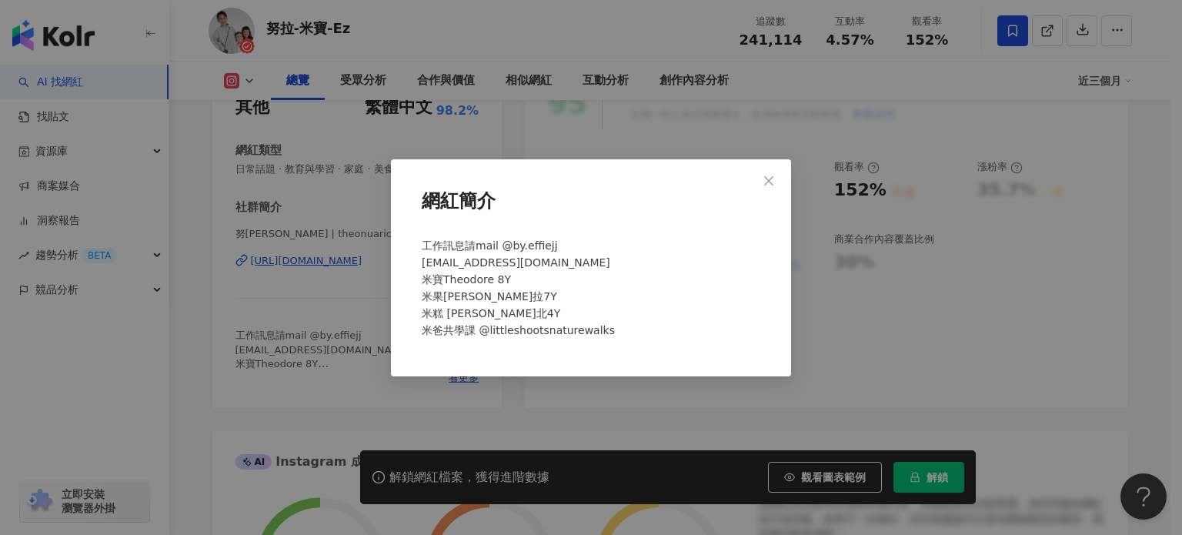
click at [425, 278] on span "工作訊息請mail @by.effiejj [EMAIL_ADDRESS][DOMAIN_NAME] 米寶Theodore 8Y 米果[PERSON_NAME…" at bounding box center [518, 287] width 193 height 97
drag, startPoint x: 349, startPoint y: 242, endPoint x: 351, endPoint y: 221, distance: 21.6
click at [349, 241] on div "網紅簡介 工作訊息請mail @by.effiejj [EMAIL_ADDRESS][DOMAIN_NAME] 米寶Theodore 8Y 米果[PERSON…" at bounding box center [591, 267] width 1182 height 535
